Goal: Navigation & Orientation: Find specific page/section

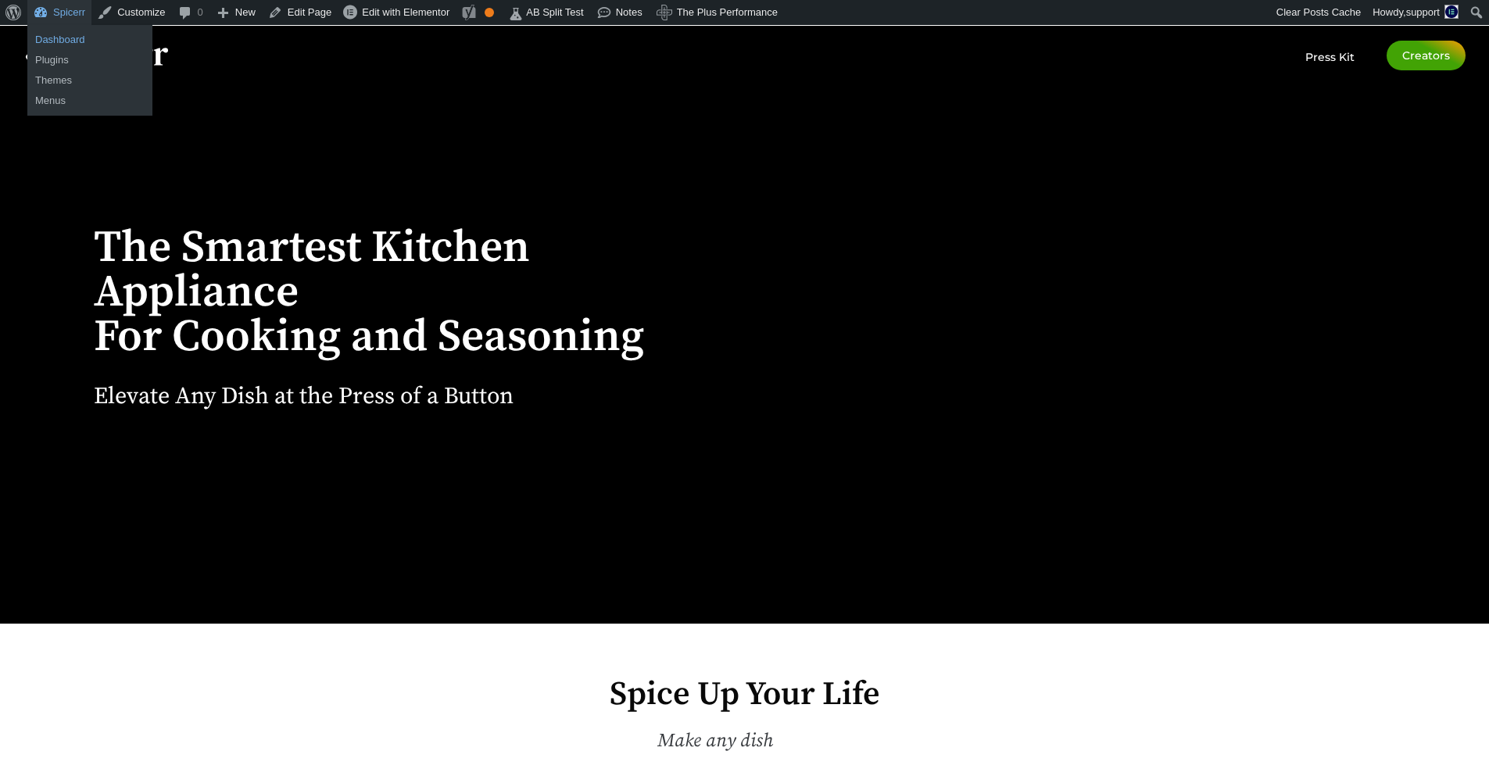
click at [66, 43] on link "Dashboard" at bounding box center [89, 40] width 125 height 20
